Goal: Navigation & Orientation: Understand site structure

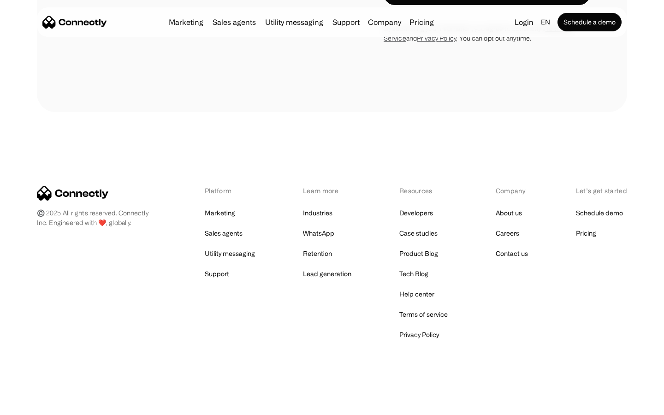
scroll to position [2835, 0]
